Goal: Task Accomplishment & Management: Manage account settings

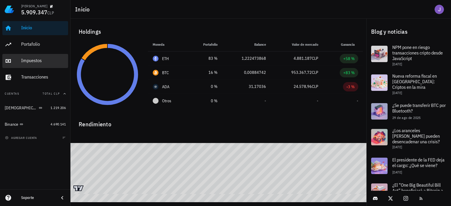
click at [37, 61] on div "Impuestos" at bounding box center [43, 61] width 45 height 6
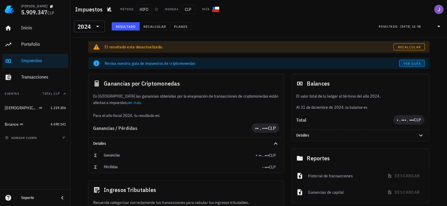
click at [408, 63] on span "Ver guía" at bounding box center [412, 63] width 18 height 4
click at [400, 48] on span "Recalcular" at bounding box center [408, 47] width 23 height 4
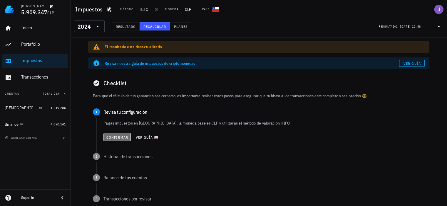
click at [116, 136] on span "Confirmar" at bounding box center [117, 137] width 22 height 4
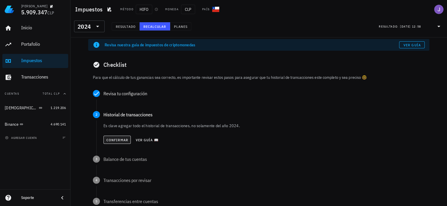
scroll to position [21, 0]
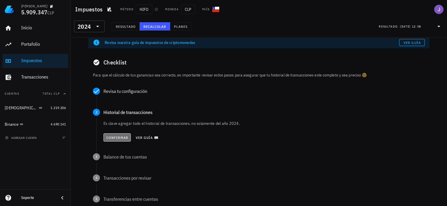
click at [120, 136] on span "Confirmar" at bounding box center [117, 138] width 22 height 4
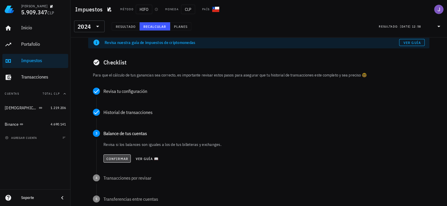
click at [114, 157] on span "Confirmar" at bounding box center [117, 159] width 22 height 4
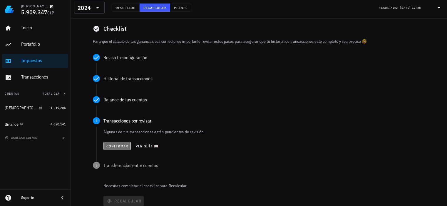
click at [115, 147] on span "Confirmar" at bounding box center [117, 146] width 22 height 4
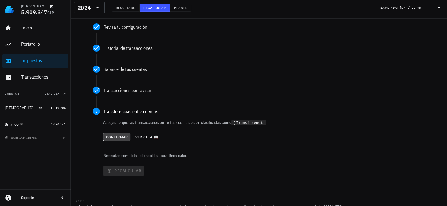
click at [119, 140] on button "Confirmar" at bounding box center [116, 137] width 27 height 8
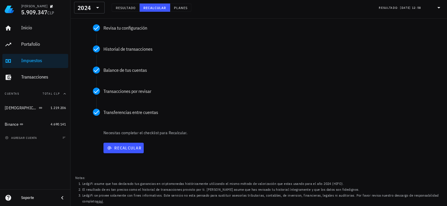
scroll to position [84, 0]
click at [122, 152] on button "Recalcular" at bounding box center [123, 148] width 40 height 11
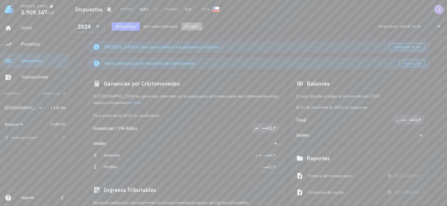
click at [187, 23] on button "Planes" at bounding box center [191, 26] width 21 height 8
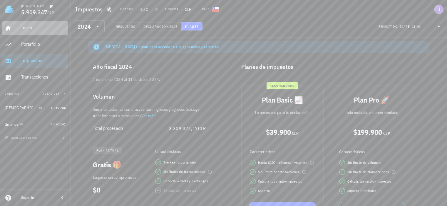
click at [26, 29] on div "Inicio" at bounding box center [43, 28] width 45 height 6
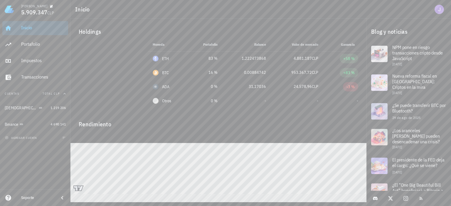
click at [31, 31] on div "Inicio" at bounding box center [43, 27] width 45 height 13
click at [28, 23] on div "Inicio" at bounding box center [43, 27] width 45 height 13
click at [27, 26] on div "Inicio" at bounding box center [43, 28] width 45 height 6
click at [37, 44] on div "Portafolio" at bounding box center [43, 44] width 45 height 6
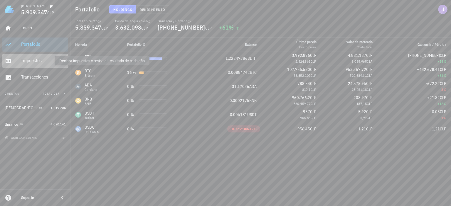
click at [31, 62] on div "Impuestos" at bounding box center [43, 61] width 45 height 6
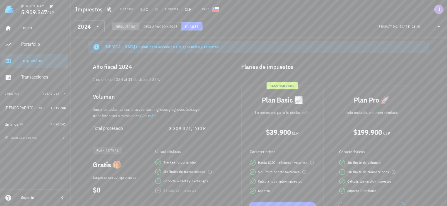
click at [132, 24] on span "Resultado" at bounding box center [125, 26] width 20 height 4
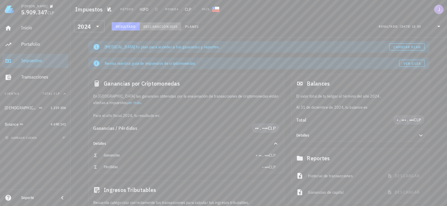
click at [159, 23] on button "Declaración 2025" at bounding box center [161, 26] width 42 height 8
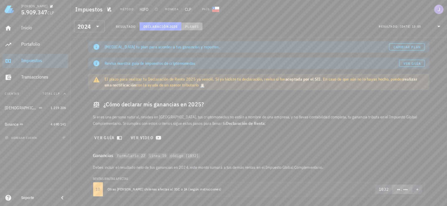
click at [190, 26] on span "Planes" at bounding box center [192, 26] width 14 height 4
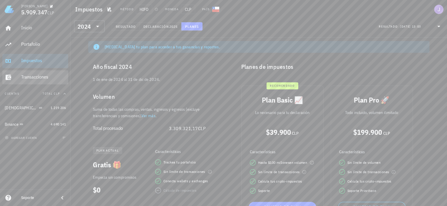
click at [34, 77] on div "Transacciones" at bounding box center [43, 77] width 45 height 6
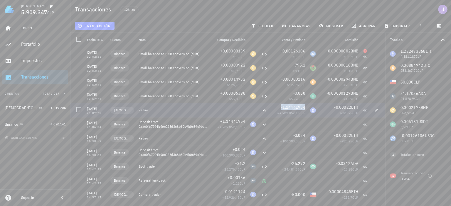
drag, startPoint x: 278, startPoint y: 108, endPoint x: 302, endPoint y: 106, distance: 24.1
click at [302, 106] on div "-1,14441954 ≈ 4.787.052,13 CLP" at bounding box center [289, 110] width 38 height 14
click at [199, 112] on div "Retiro" at bounding box center [173, 110] width 69 height 5
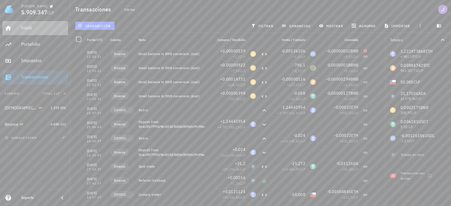
click at [30, 28] on div "Inicio" at bounding box center [43, 28] width 45 height 6
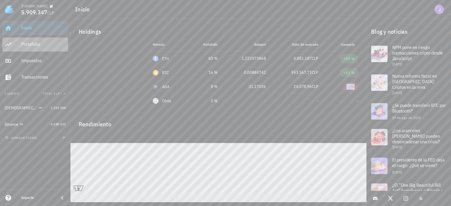
click at [24, 49] on div "Portafolio" at bounding box center [43, 44] width 45 height 13
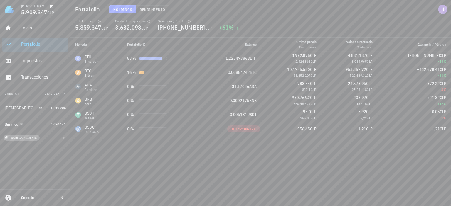
click at [18, 139] on span "agregar cuenta" at bounding box center [21, 138] width 31 height 4
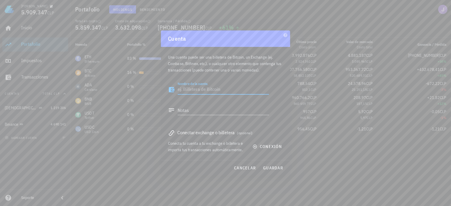
click at [211, 92] on textarea "Nombre de la cuenta" at bounding box center [223, 89] width 91 height 9
drag, startPoint x: 203, startPoint y: 110, endPoint x: 205, endPoint y: 125, distance: 14.8
click at [203, 111] on textarea "Notas" at bounding box center [223, 110] width 91 height 9
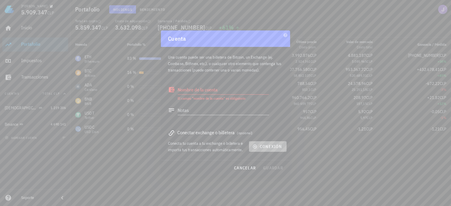
click at [261, 147] on span "conexión" at bounding box center [268, 146] width 28 height 5
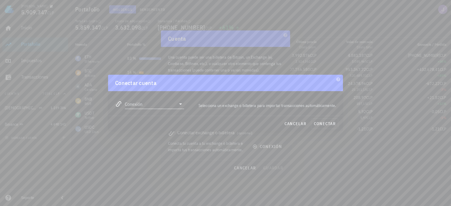
click at [179, 105] on icon at bounding box center [180, 104] width 7 height 7
click at [160, 129] on div "[DOMAIN_NAME]" at bounding box center [173, 127] width 64 height 6
type input "[DOMAIN_NAME]"
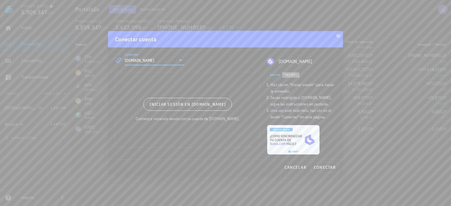
click at [294, 76] on span "API Key" at bounding box center [291, 75] width 12 height 4
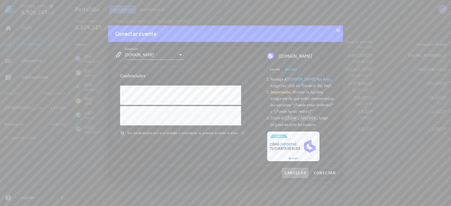
click at [298, 175] on span "cancelar" at bounding box center [295, 173] width 22 height 5
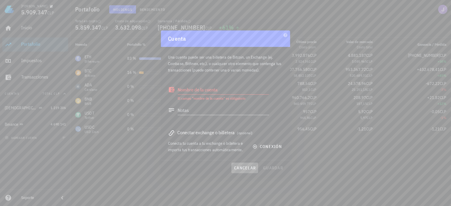
click at [244, 166] on span "cancelar" at bounding box center [245, 168] width 22 height 5
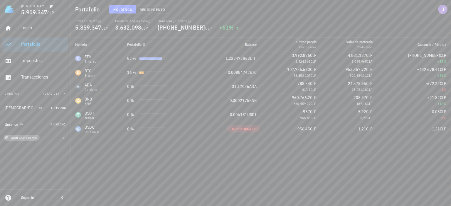
click at [28, 140] on button "agregar cuenta" at bounding box center [22, 138] width 36 height 6
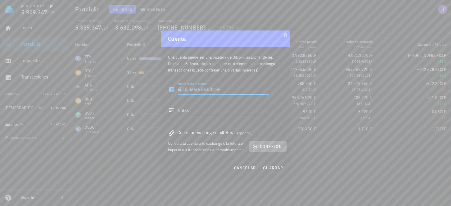
click at [258, 144] on span "conexión" at bounding box center [268, 146] width 28 height 5
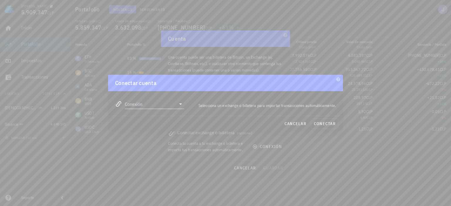
click at [174, 106] on input "Conexión" at bounding box center [150, 104] width 51 height 9
click at [153, 104] on input "Conexión" at bounding box center [150, 104] width 51 height 9
type input "mer"
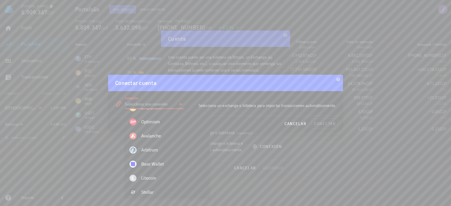
scroll to position [377, 0]
click at [75, 121] on div at bounding box center [225, 103] width 451 height 206
click at [295, 125] on span "cancelar" at bounding box center [295, 123] width 22 height 5
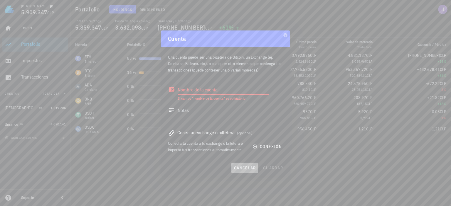
click at [246, 171] on button "cancelar" at bounding box center [244, 168] width 27 height 11
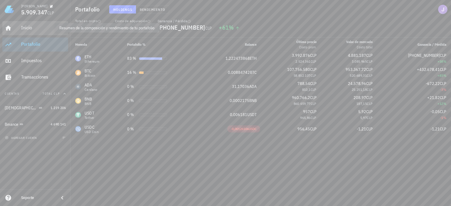
click at [29, 25] on div "Inicio" at bounding box center [43, 28] width 45 height 6
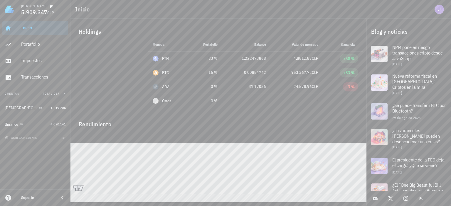
click at [40, 137] on div "agregar cuenta" at bounding box center [35, 138] width 70 height 13
